Goal: Information Seeking & Learning: Check status

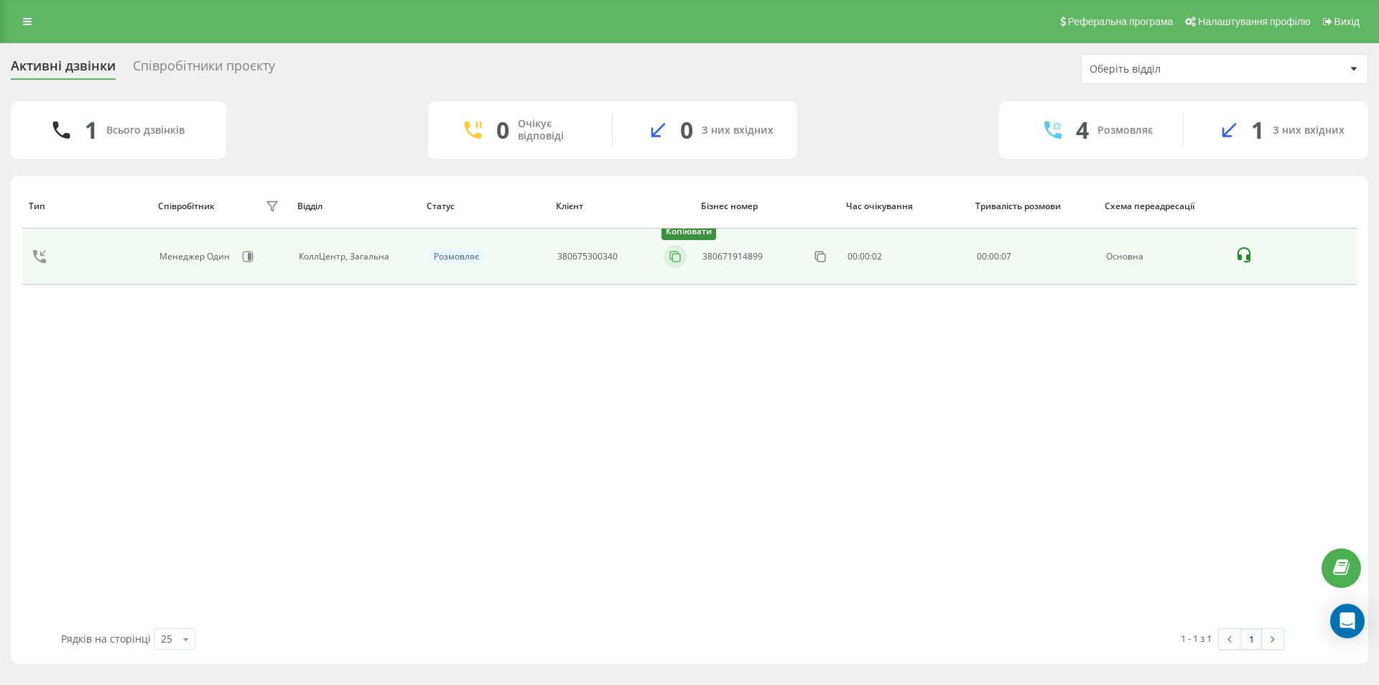
click at [677, 260] on icon at bounding box center [675, 256] width 14 height 14
click at [680, 257] on icon at bounding box center [675, 256] width 14 height 14
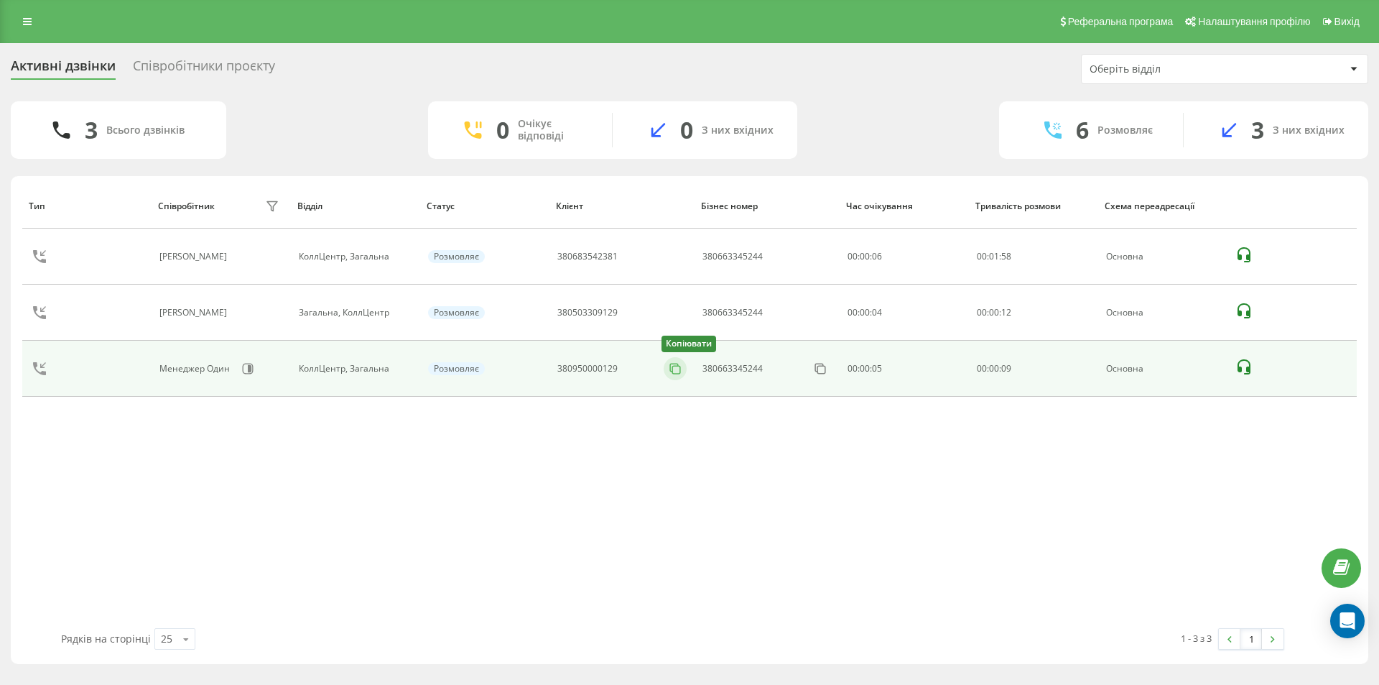
click at [673, 369] on rect at bounding box center [676, 370] width 8 height 8
click at [678, 370] on icon at bounding box center [675, 368] width 14 height 14
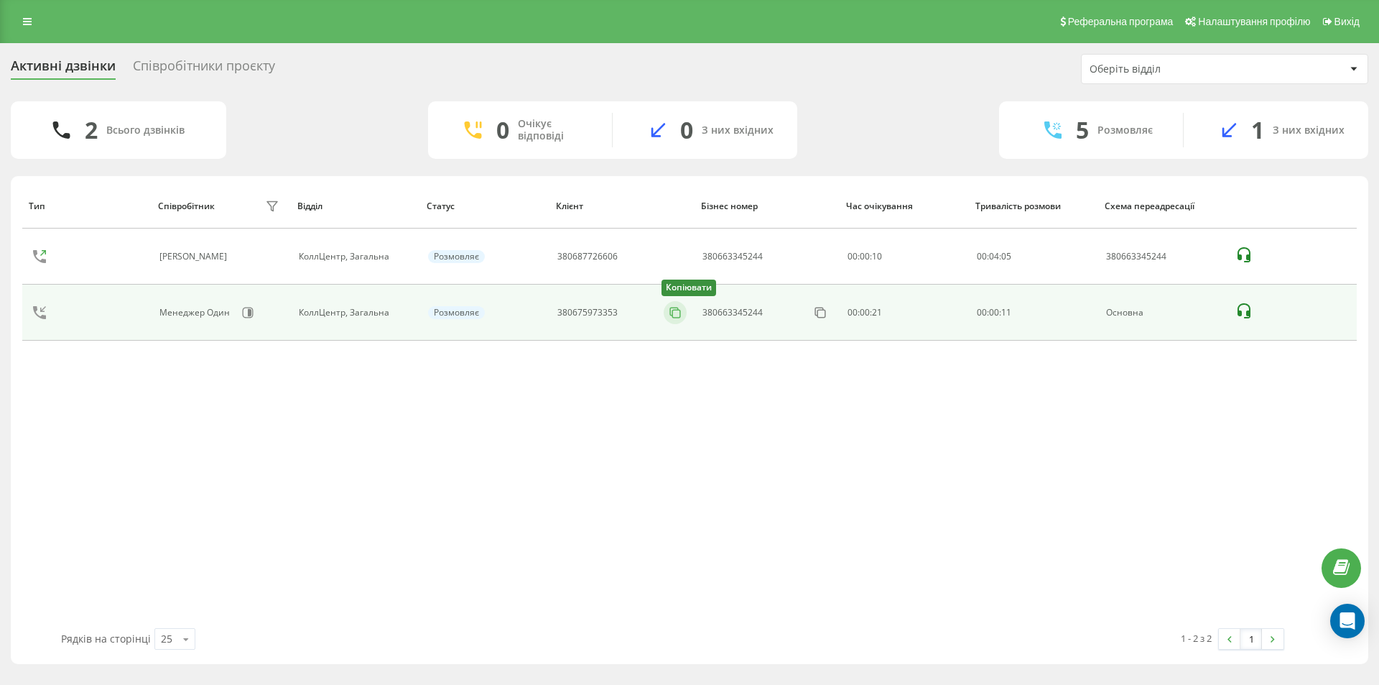
click at [670, 315] on icon at bounding box center [675, 312] width 14 height 14
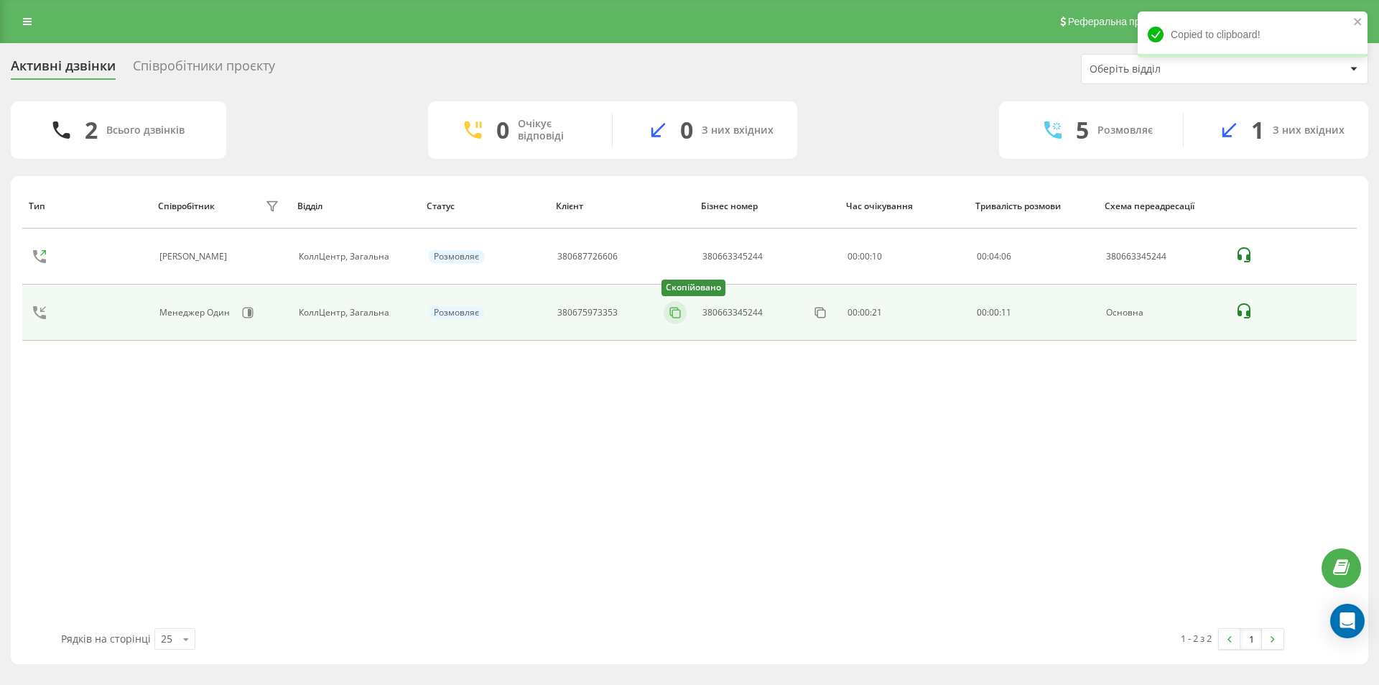
click at [673, 314] on rect at bounding box center [676, 314] width 8 height 8
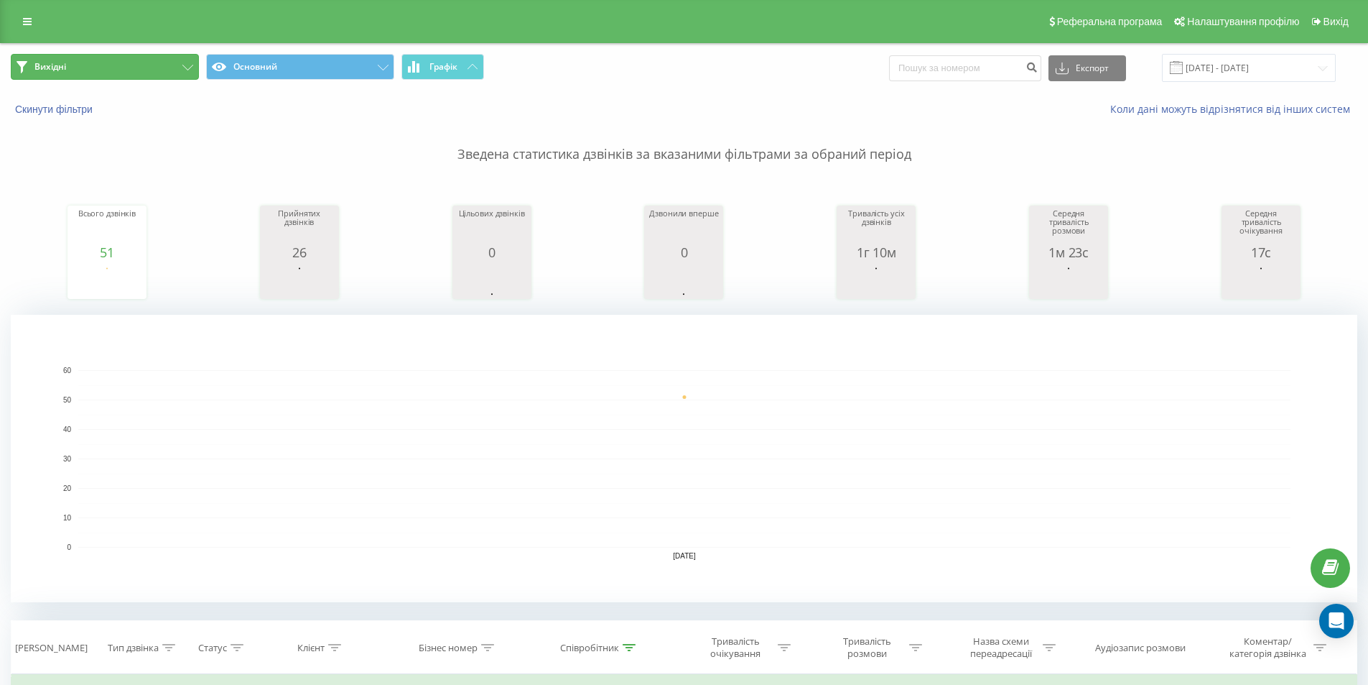
drag, startPoint x: 147, startPoint y: 66, endPoint x: 153, endPoint y: 72, distance: 8.7
click at [147, 65] on button "Вихідні" at bounding box center [105, 67] width 188 height 26
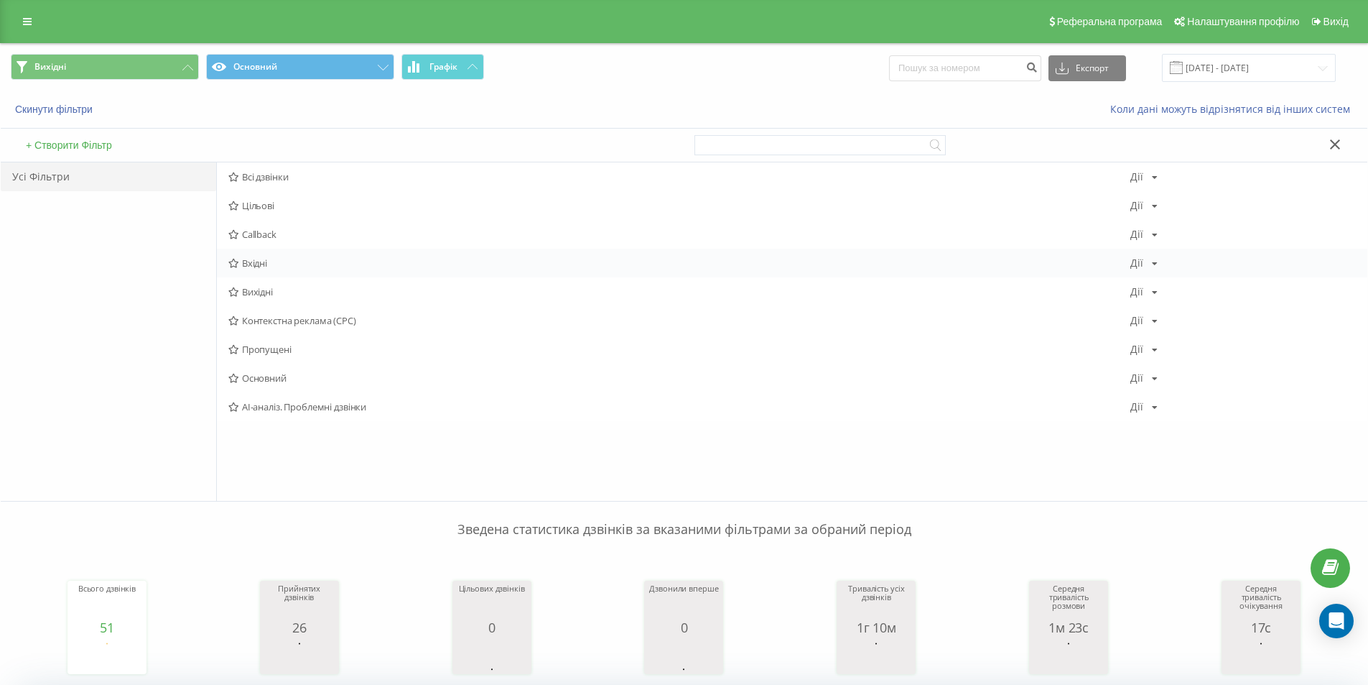
click at [289, 270] on div "Вхідні Дії Редагувати Копіювати Видалити За замовчуванням Поділитися" at bounding box center [792, 263] width 1151 height 29
click at [266, 287] on span "Вихідні" at bounding box center [679, 292] width 902 height 10
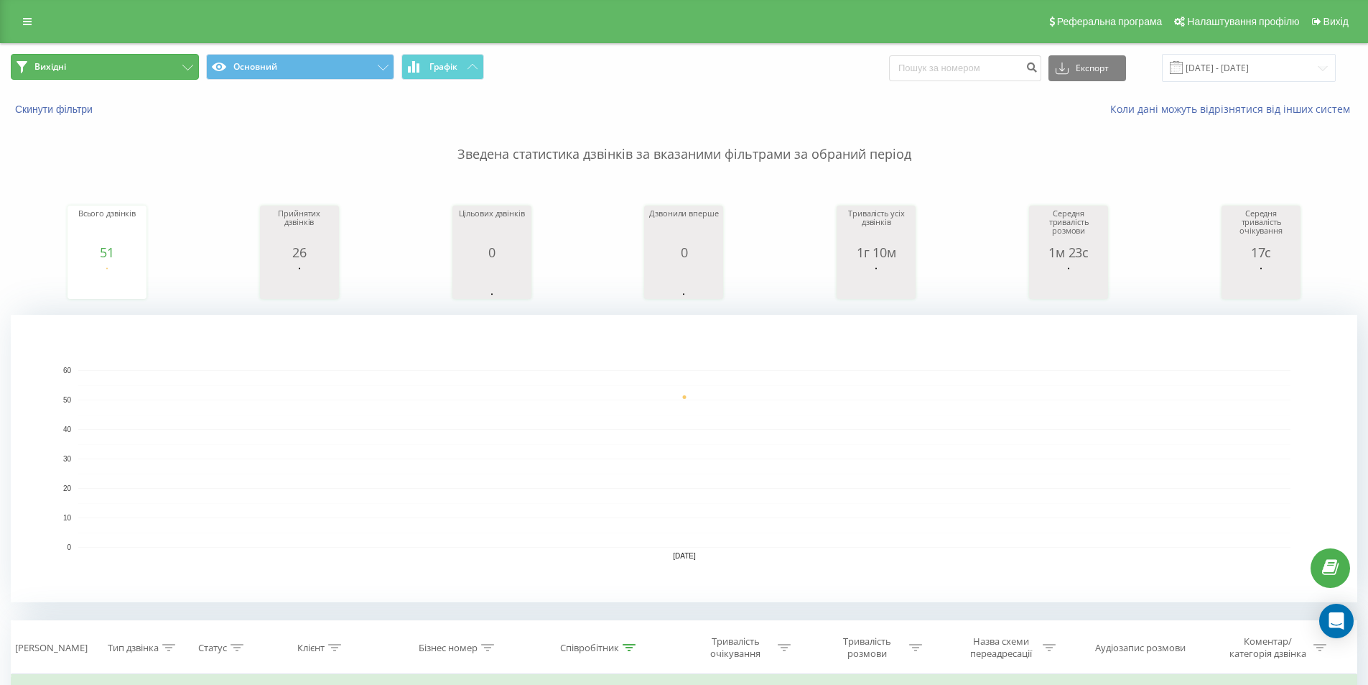
click at [114, 69] on button "Вихідні" at bounding box center [105, 67] width 188 height 26
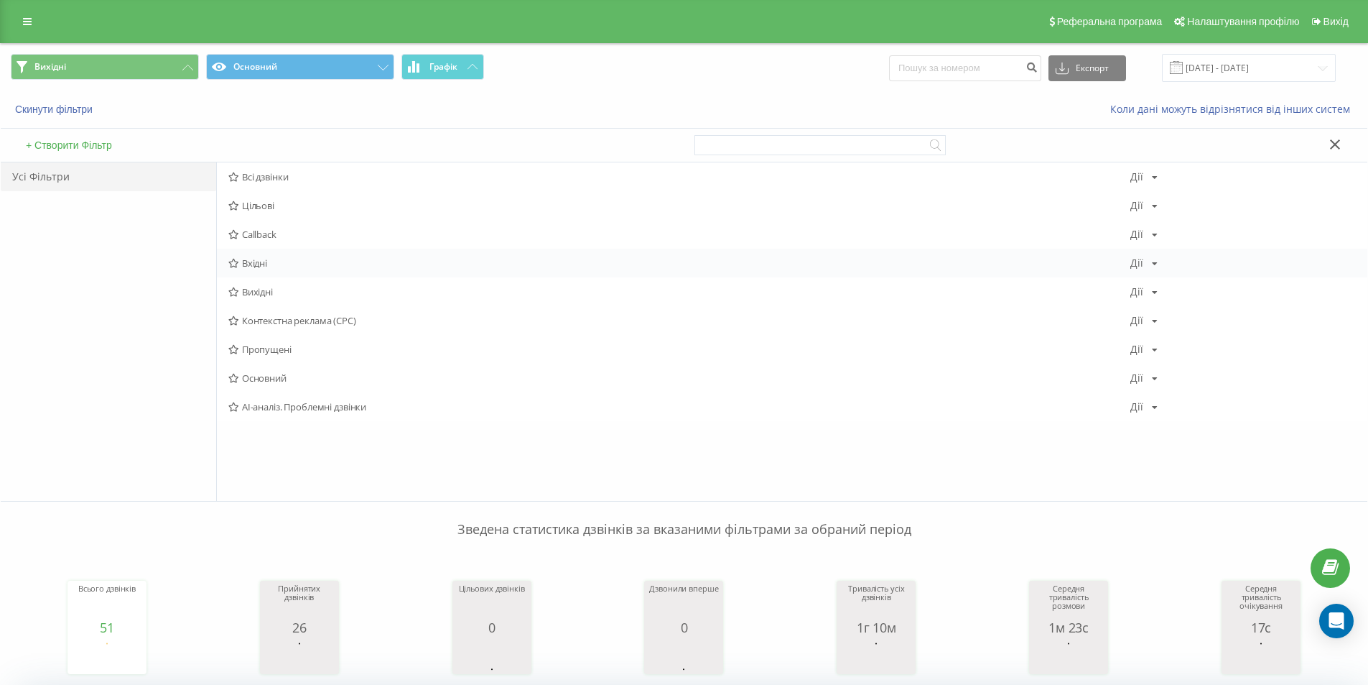
click at [261, 259] on span "Вхідні" at bounding box center [679, 263] width 902 height 10
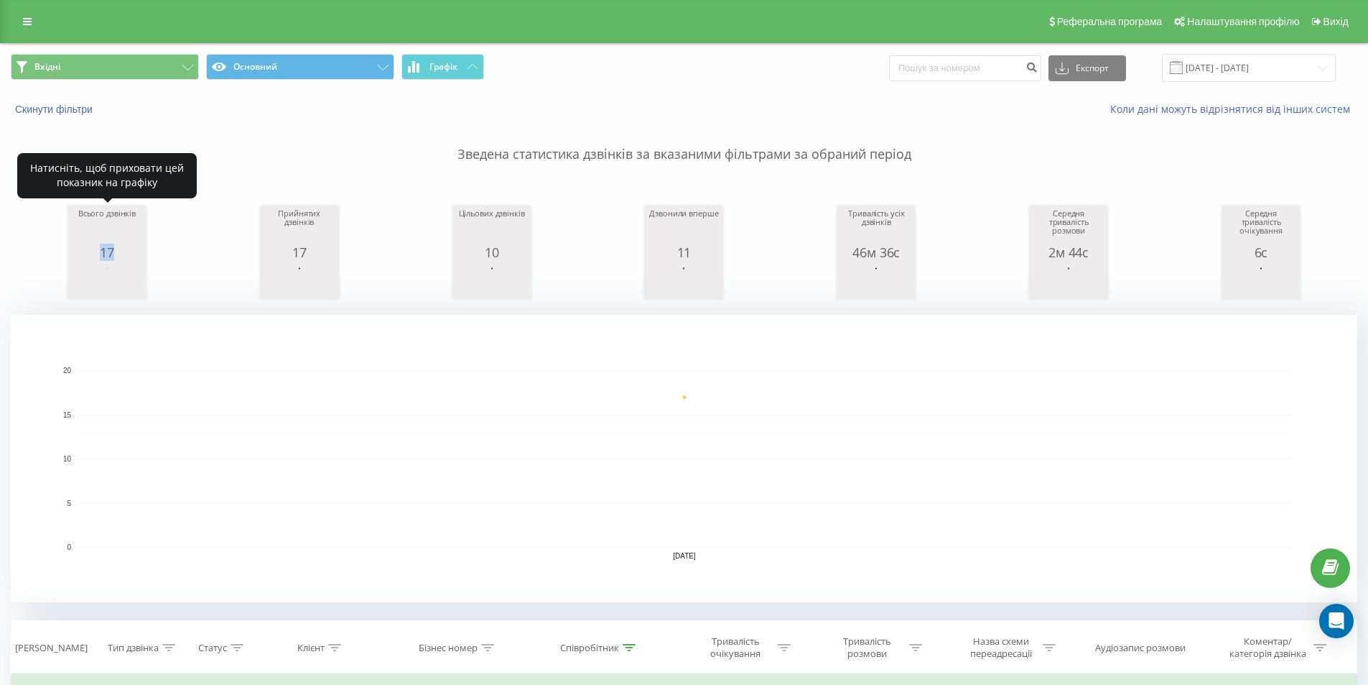
drag, startPoint x: 124, startPoint y: 257, endPoint x: 87, endPoint y: 257, distance: 36.6
click at [87, 257] on div "17" at bounding box center [107, 252] width 72 height 14
copy div "17"
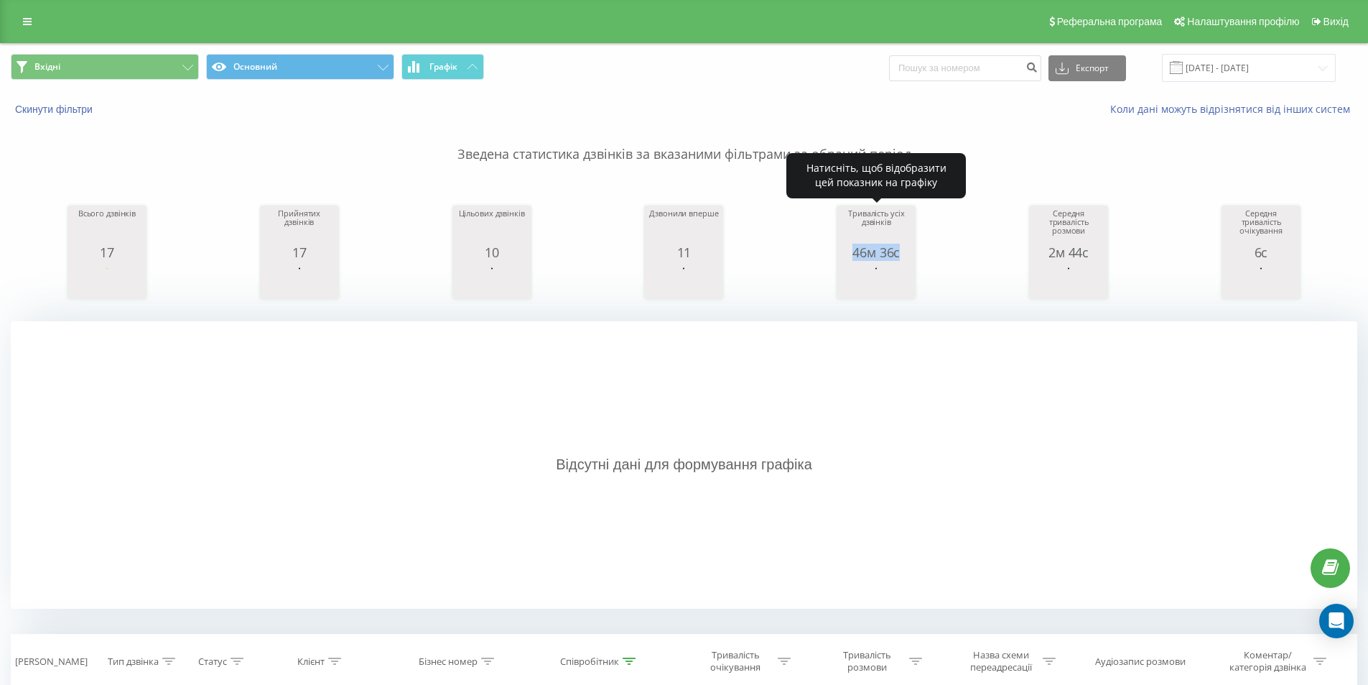
drag, startPoint x: 907, startPoint y: 259, endPoint x: 830, endPoint y: 251, distance: 77.9
click at [830, 251] on div "Всього дзвінків 17 date totalCalls [DATE] 17 date totalCalls [DATE] [PHONE_NUMB…" at bounding box center [684, 239] width 1347 height 124
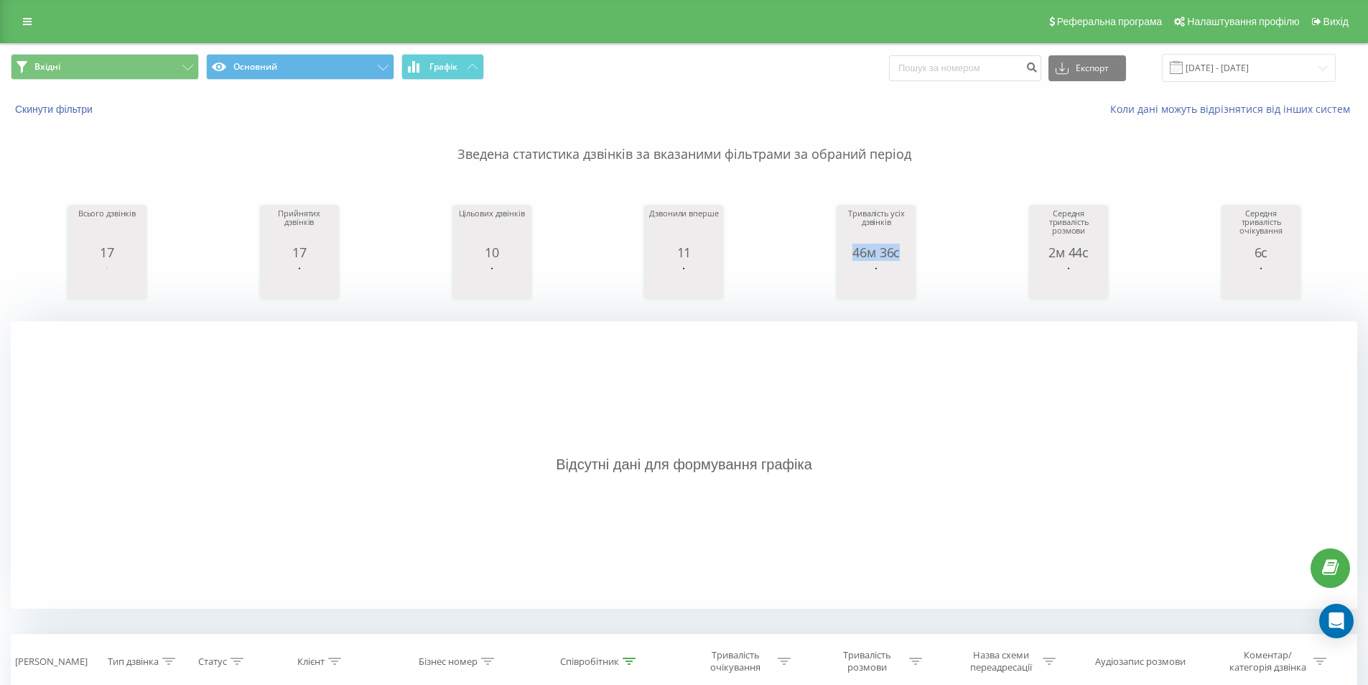
copy div "46м 36с"
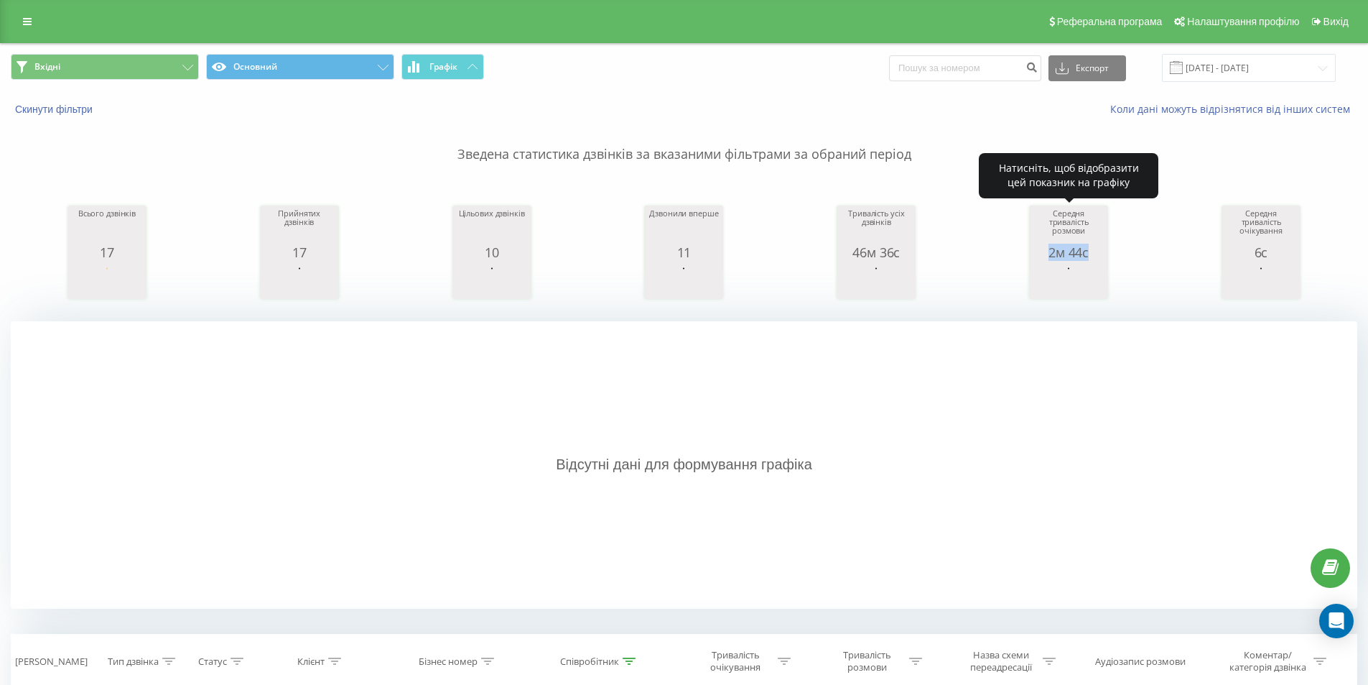
drag, startPoint x: 1050, startPoint y: 253, endPoint x: 1106, endPoint y: 256, distance: 56.8
click at [1107, 256] on div "Середня тривалість розмови 2м 44с date averageConversationTime [DATE] 164 date …" at bounding box center [1068, 251] width 79 height 93
copy div "2м 44с"
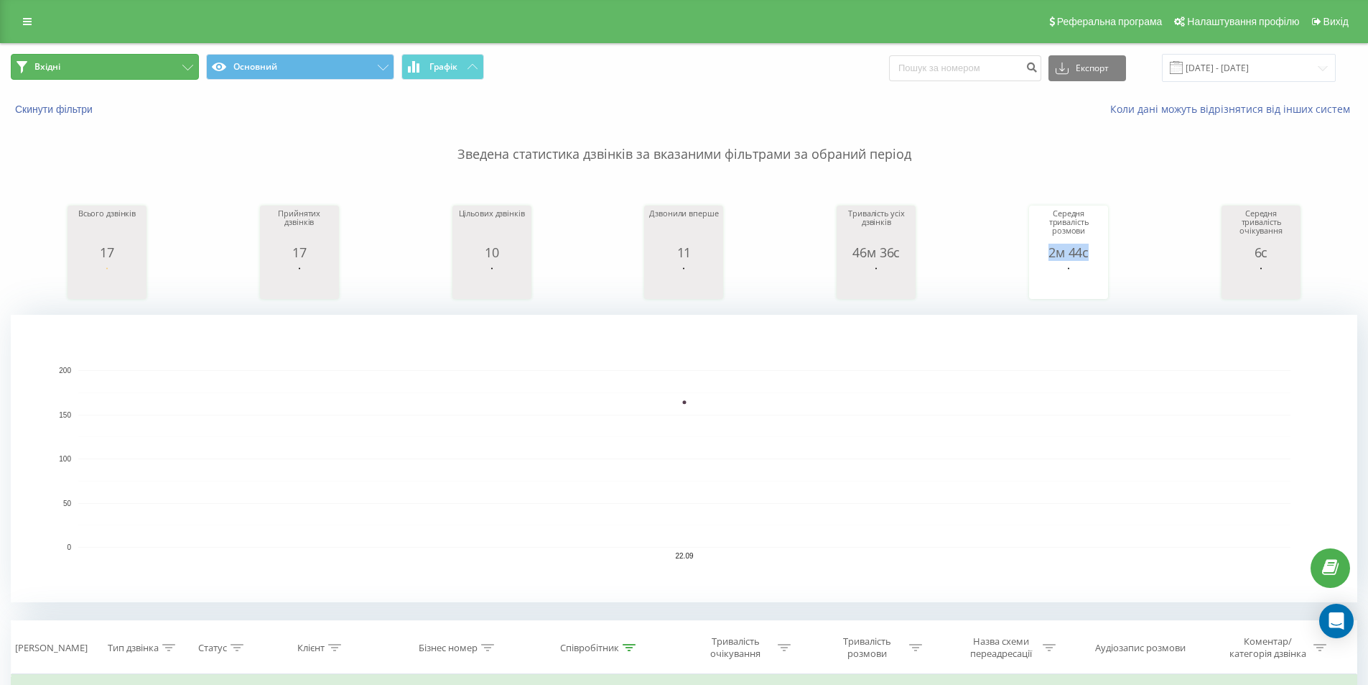
click at [102, 72] on button "Вхідні" at bounding box center [105, 67] width 188 height 26
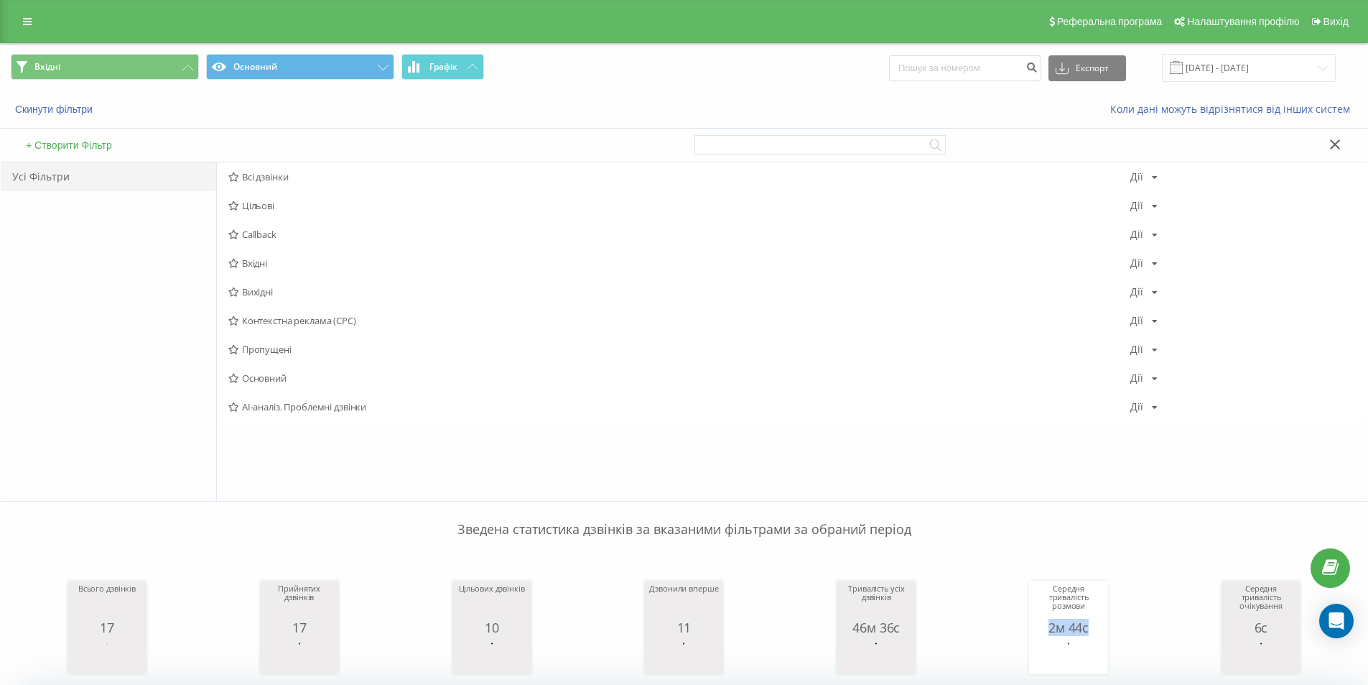
click at [286, 292] on span "Вихідні" at bounding box center [679, 292] width 902 height 10
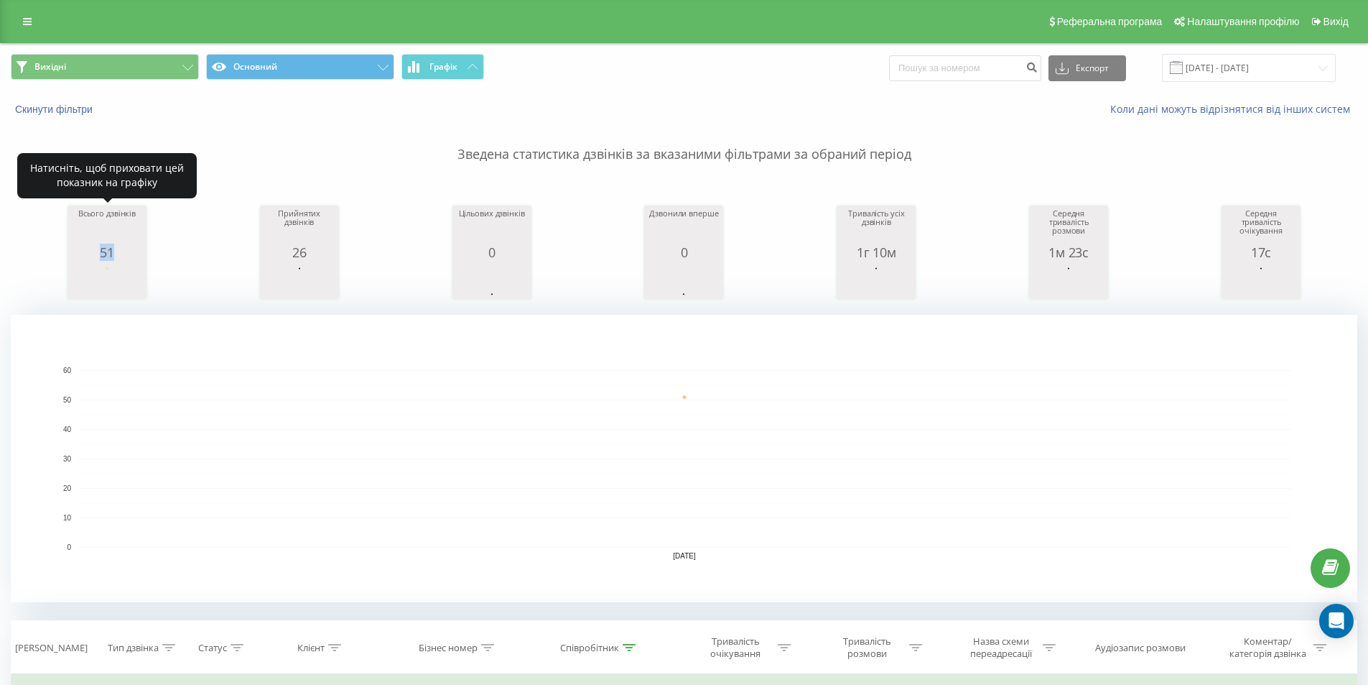
drag, startPoint x: 124, startPoint y: 254, endPoint x: 119, endPoint y: 236, distance: 19.2
click at [96, 253] on div "51" at bounding box center [107, 252] width 72 height 14
copy div "51"
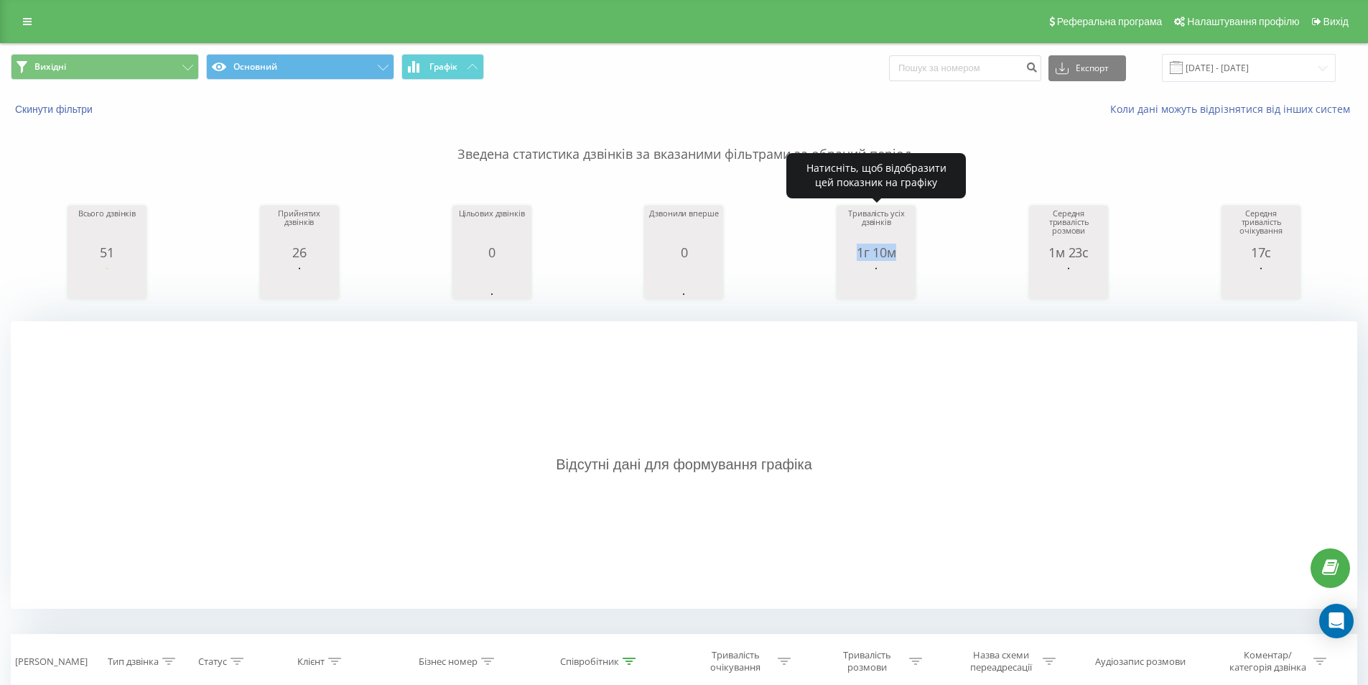
drag, startPoint x: 851, startPoint y: 255, endPoint x: 908, endPoint y: 256, distance: 56.8
click at [908, 256] on div "1г 10м" at bounding box center [876, 252] width 72 height 14
copy div "1г 10м"
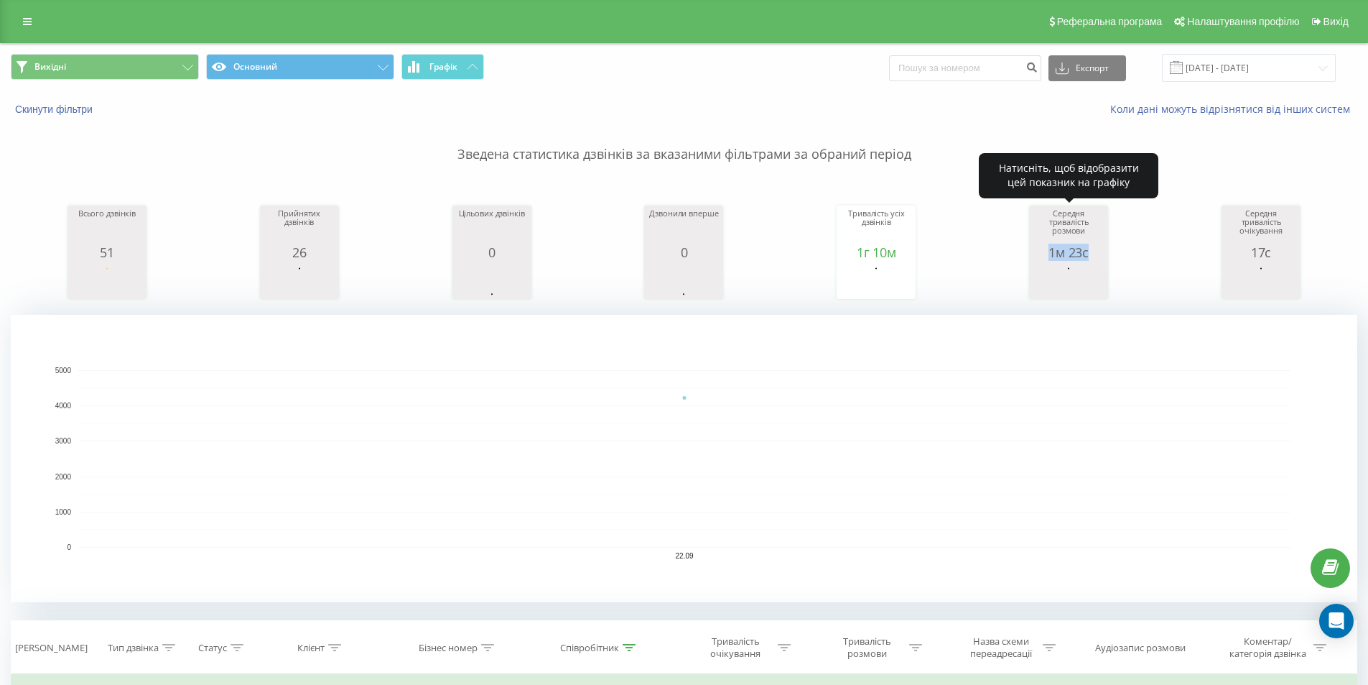
drag, startPoint x: 1047, startPoint y: 254, endPoint x: 1098, endPoint y: 254, distance: 51.0
click at [1098, 254] on div "1м 23с" at bounding box center [1069, 252] width 72 height 14
copy div "1м 23с"
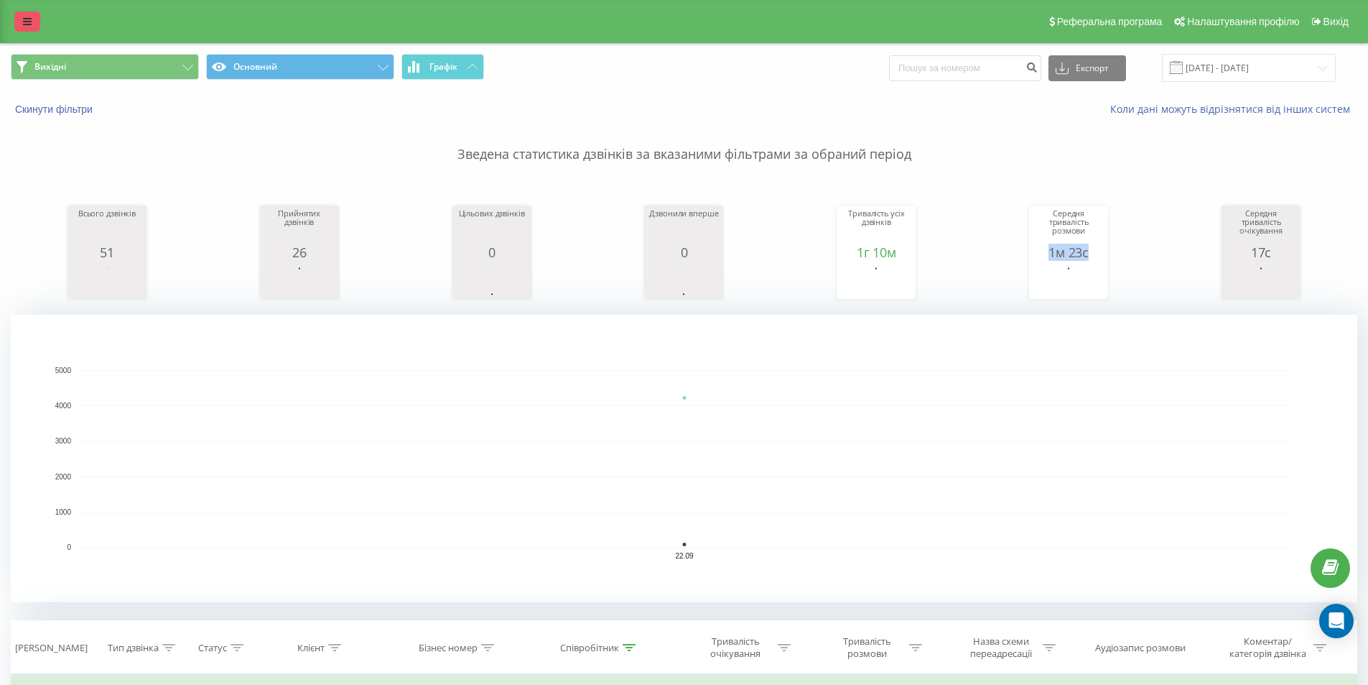
click at [37, 17] on link at bounding box center [27, 21] width 26 height 20
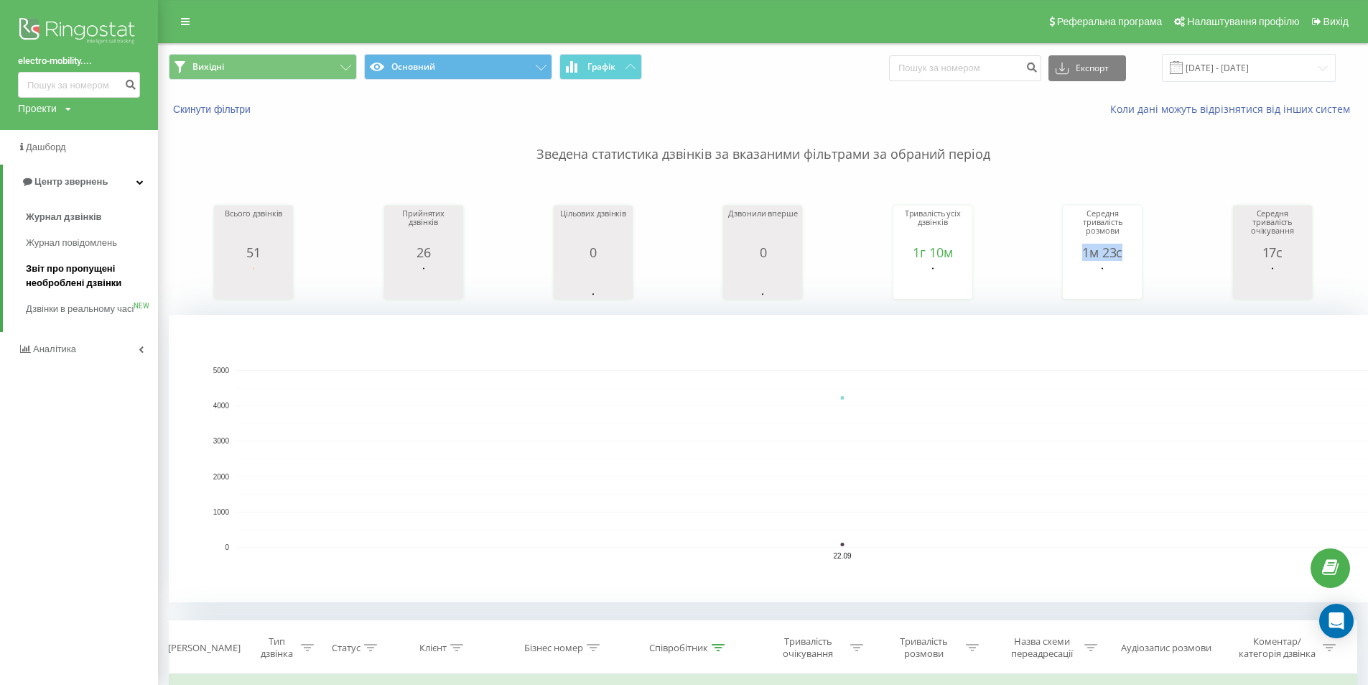
click at [70, 271] on span "Звіт про пропущені необроблені дзвінки" at bounding box center [88, 275] width 125 height 29
